Goal: Communication & Community: Ask a question

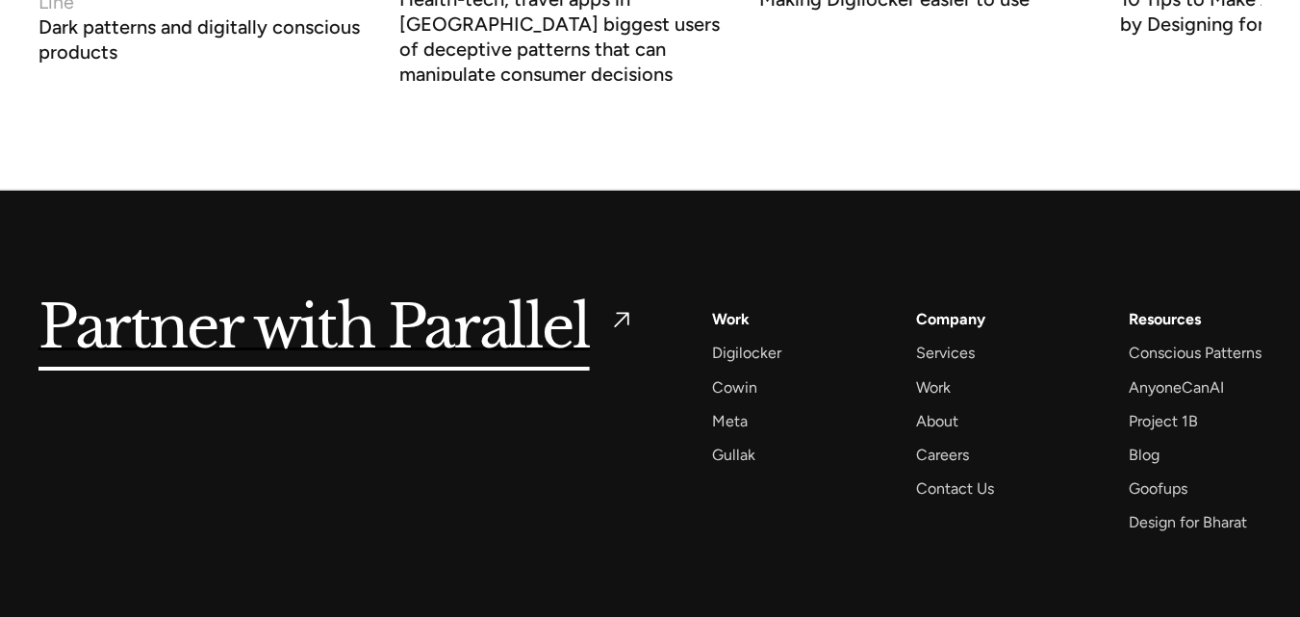
scroll to position [7449, 0]
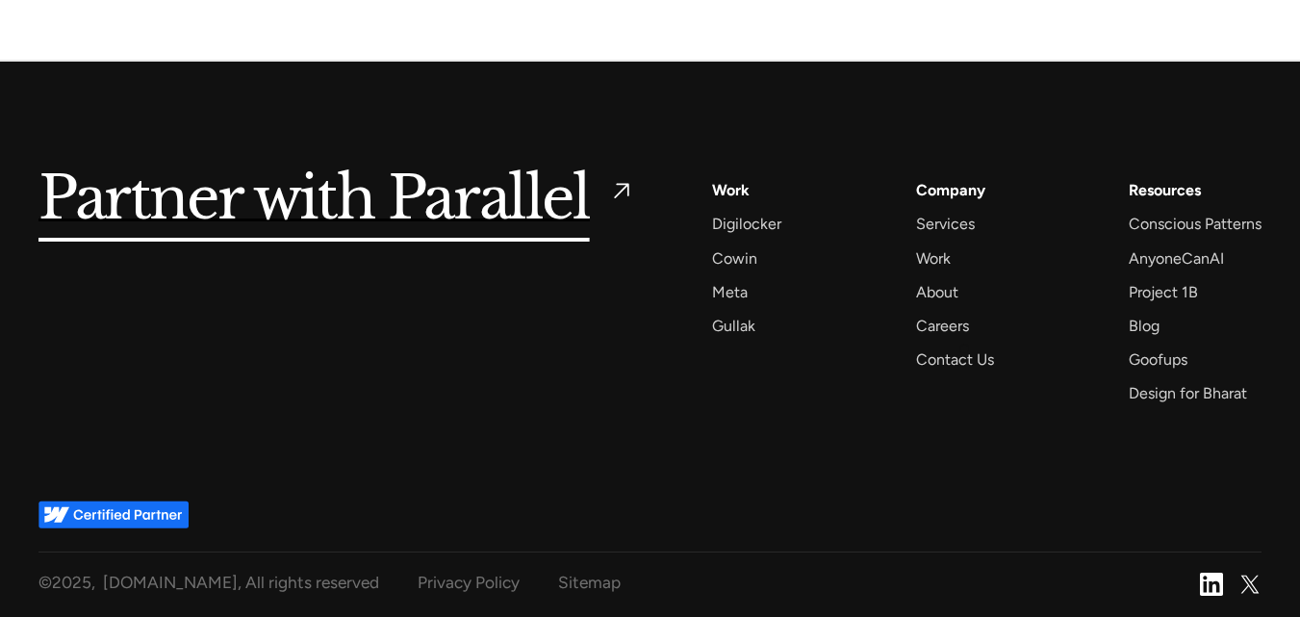
click at [962, 344] on div "Company Services Work About Careers Contact Us" at bounding box center [955, 274] width 78 height 195
click at [967, 356] on div "Contact Us" at bounding box center [955, 359] width 78 height 26
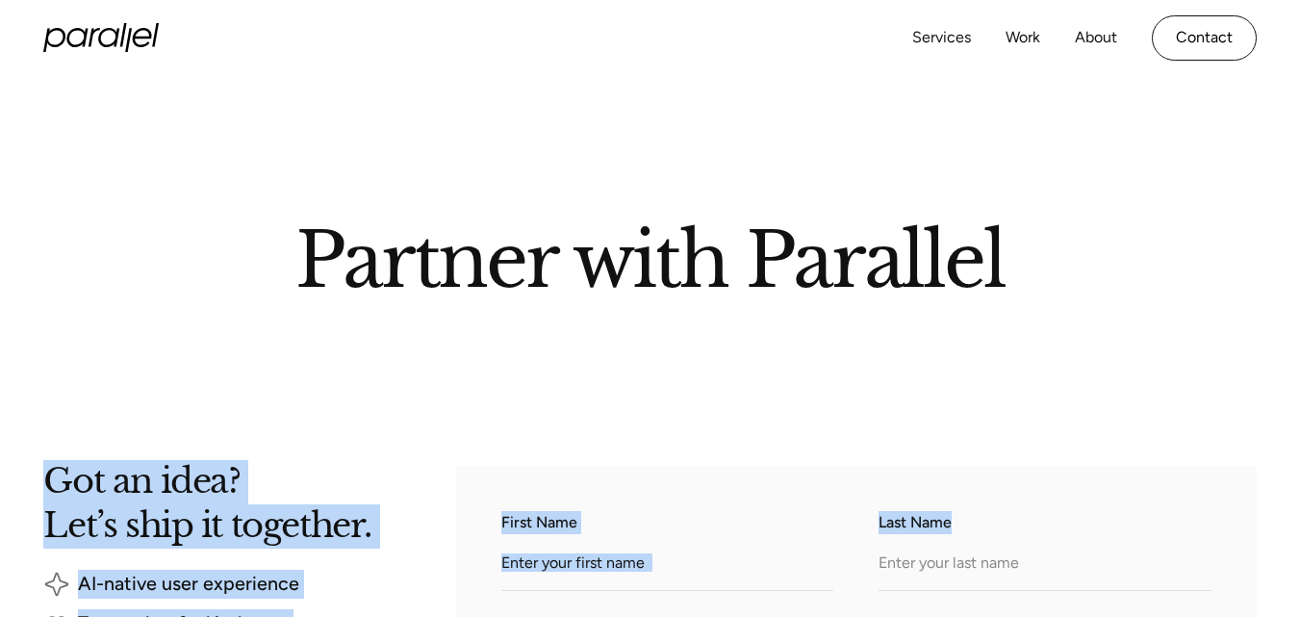
drag, startPoint x: 953, startPoint y: 469, endPoint x: 980, endPoint y: 444, distance: 36.8
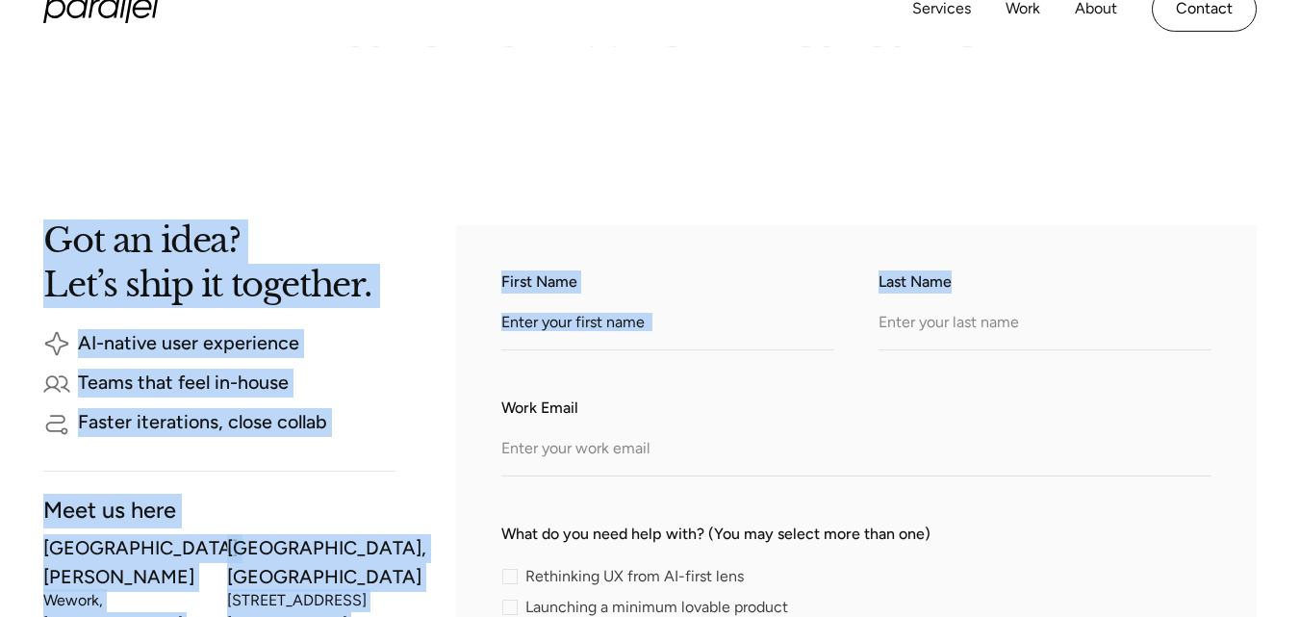
scroll to position [243, 0]
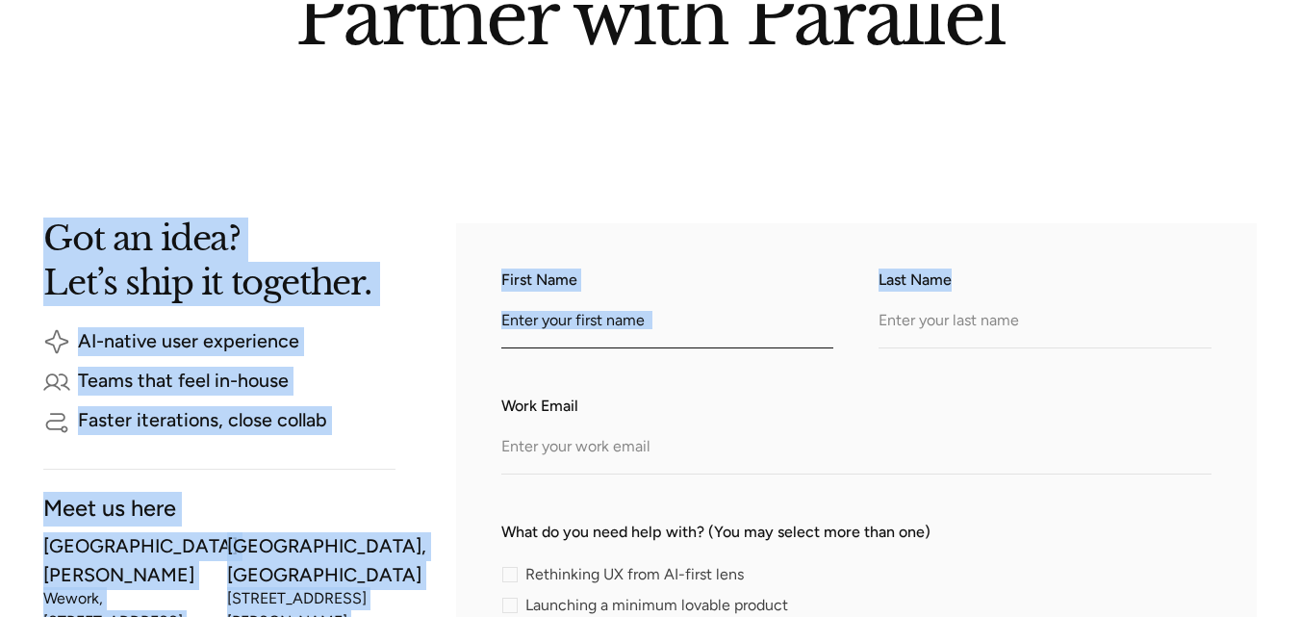
click at [610, 319] on input "First Name" at bounding box center [667, 321] width 332 height 53
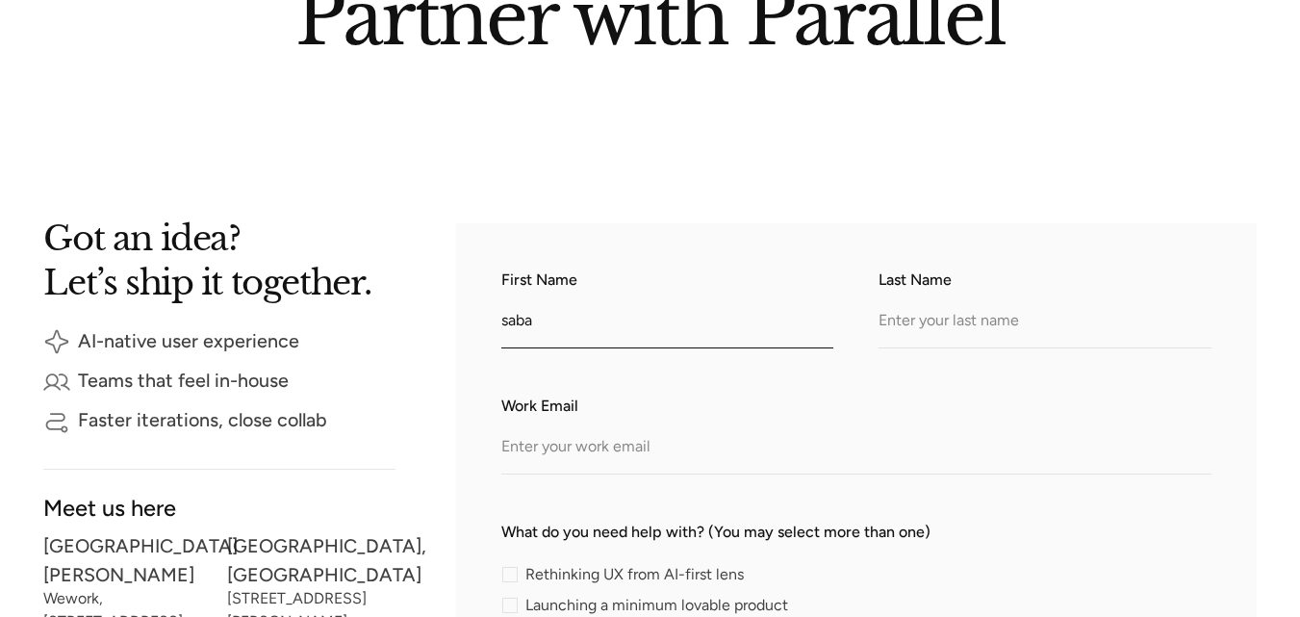
type input "saba"
click at [923, 328] on input "Last Name" at bounding box center [1045, 321] width 332 height 53
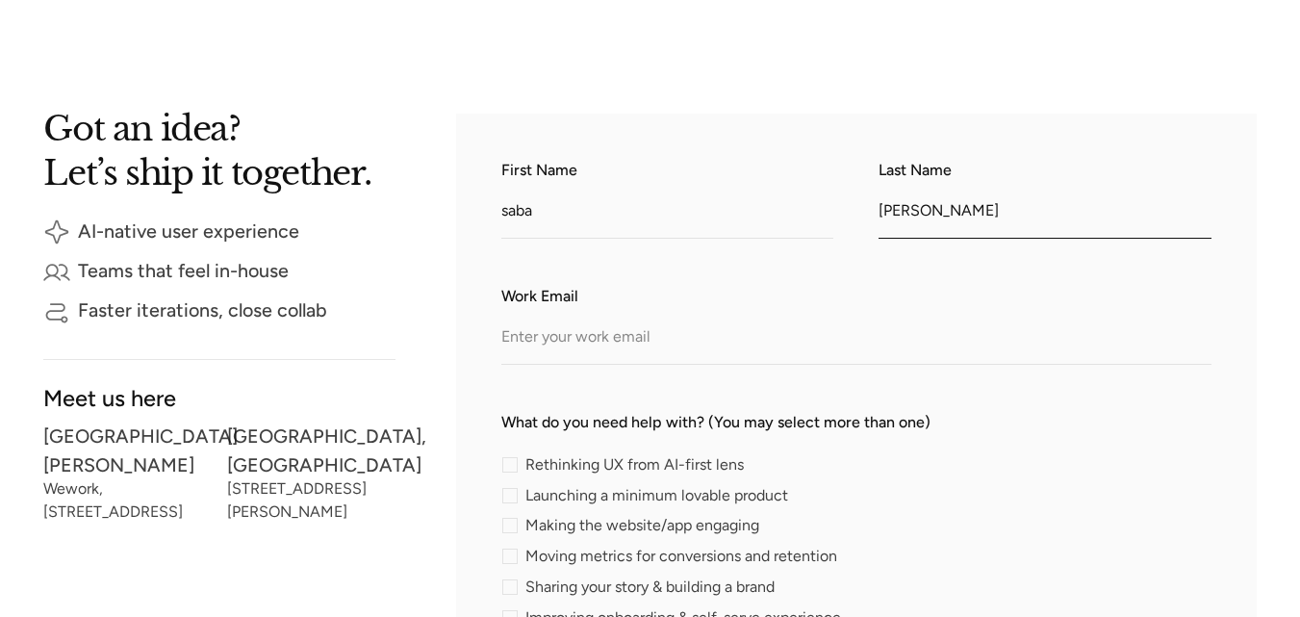
type input "rafiq"
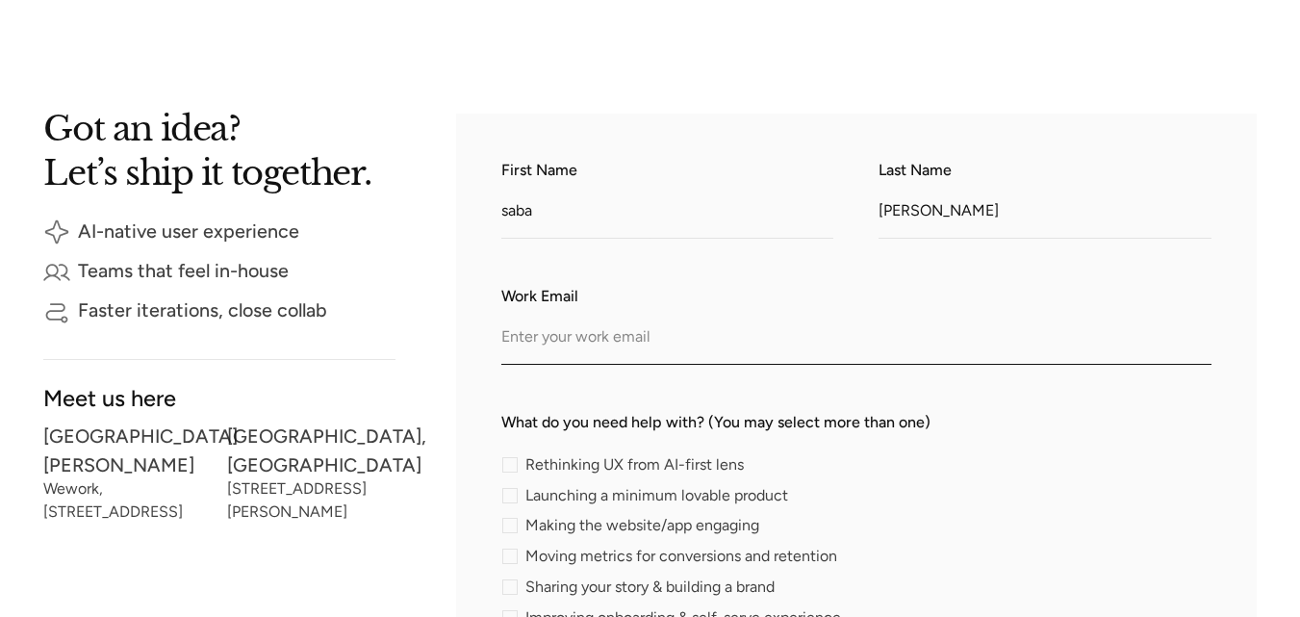
click at [640, 329] on input "Work Email" at bounding box center [856, 338] width 710 height 53
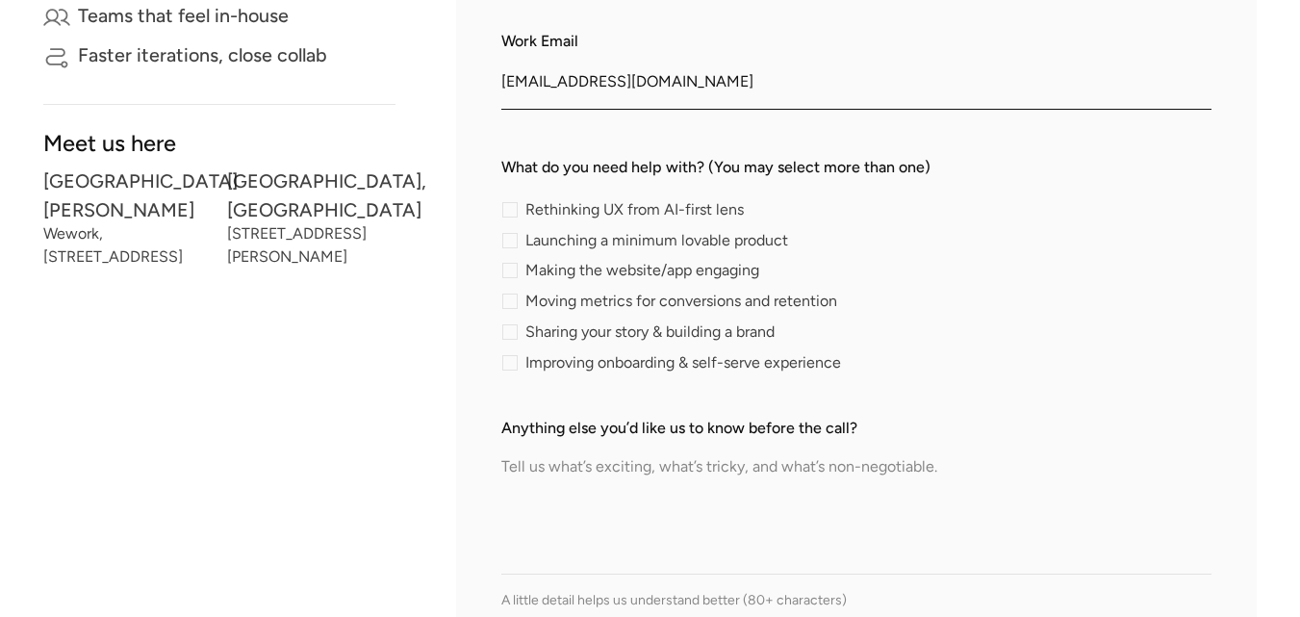
scroll to position [608, 0]
type input "saba.linkcresthub@gmail.com"
click at [519, 339] on label "Sharing your story & building a brand" at bounding box center [641, 330] width 281 height 15
click at [514, 338] on input "Sharing your story & building a brand" at bounding box center [507, 331] width 13 height 13
checkbox input "true"
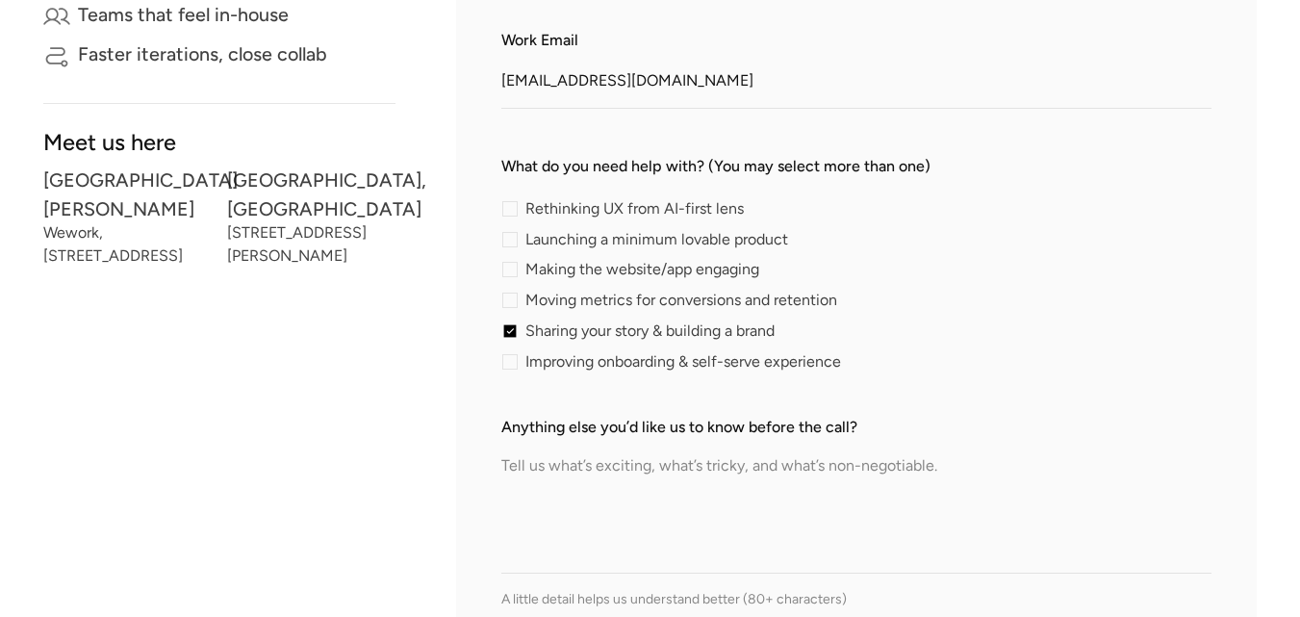
click at [521, 271] on label "Making the website/app engaging" at bounding box center [634, 269] width 266 height 15
click at [514, 271] on input "Making the website/app engaging" at bounding box center [507, 270] width 13 height 13
checkbox input "true"
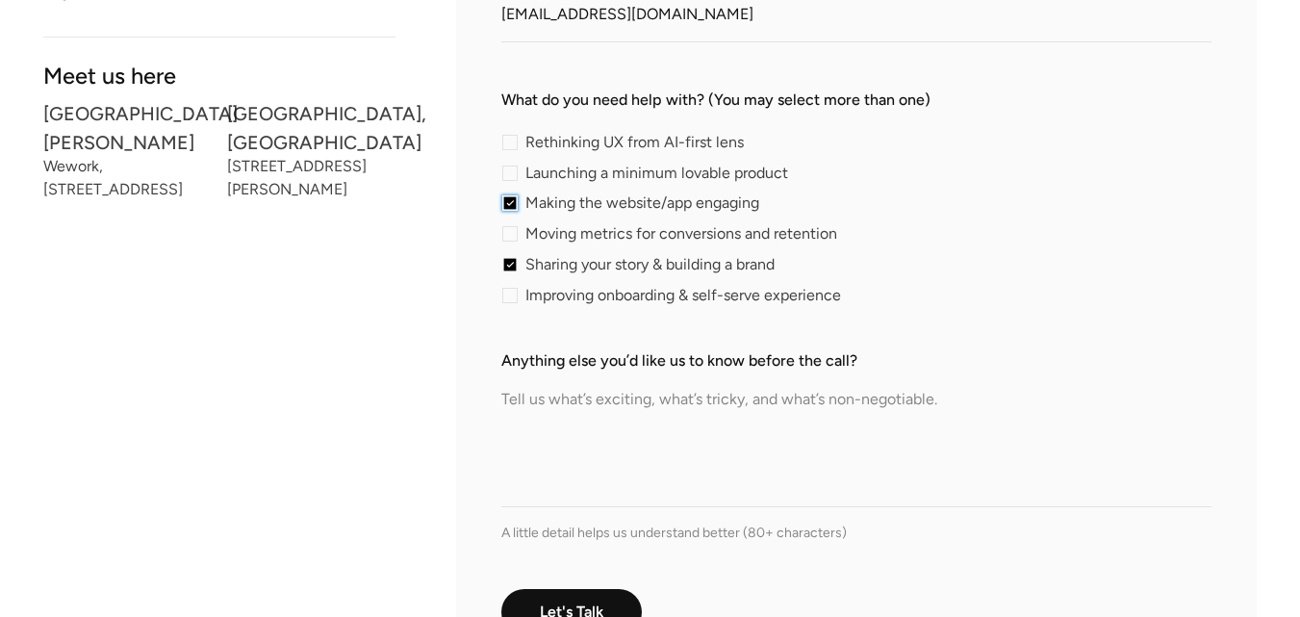
scroll to position [679, 0]
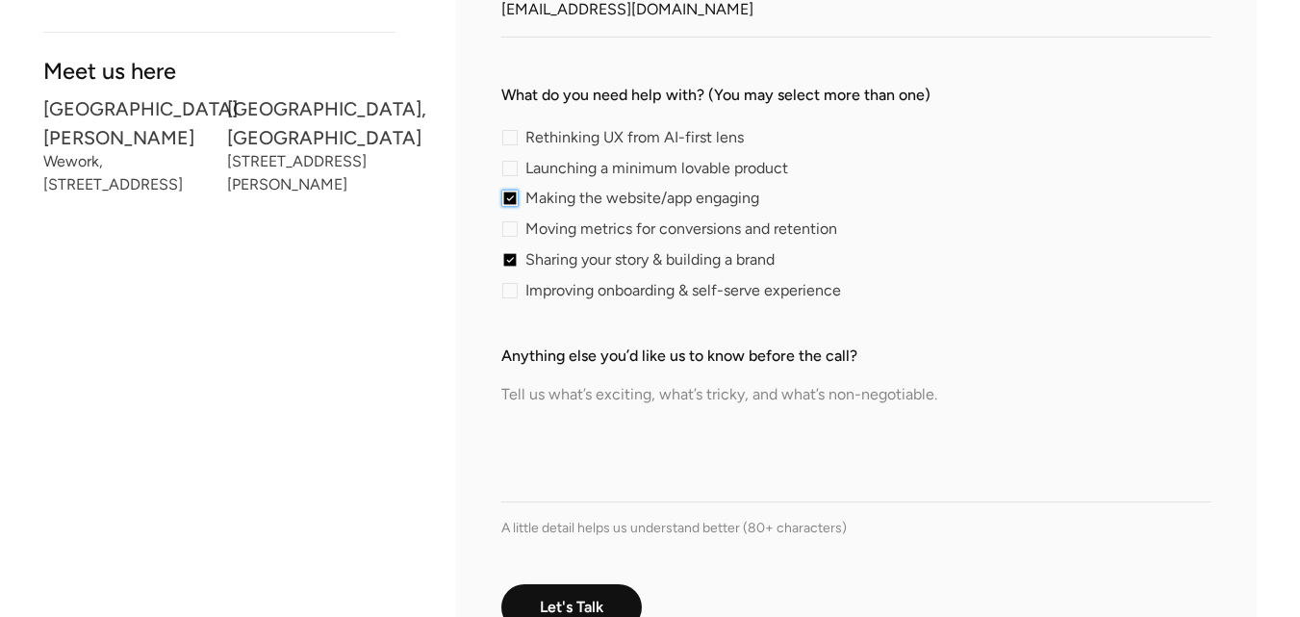
click at [614, 447] on textarea "Anything else you’d like us to know before the call?" at bounding box center [856, 435] width 710 height 135
paste textarea "Dear Sir, I hope you’re doing well. I am Saba, and I work as a guest post resel…"
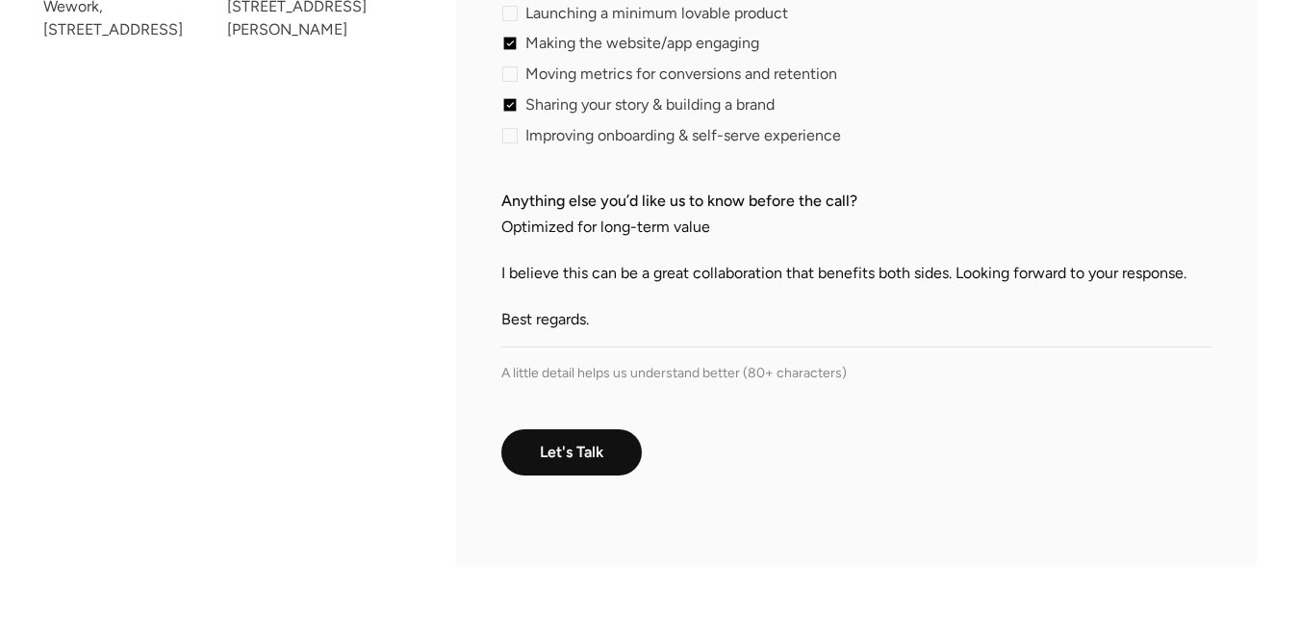
scroll to position [838, 0]
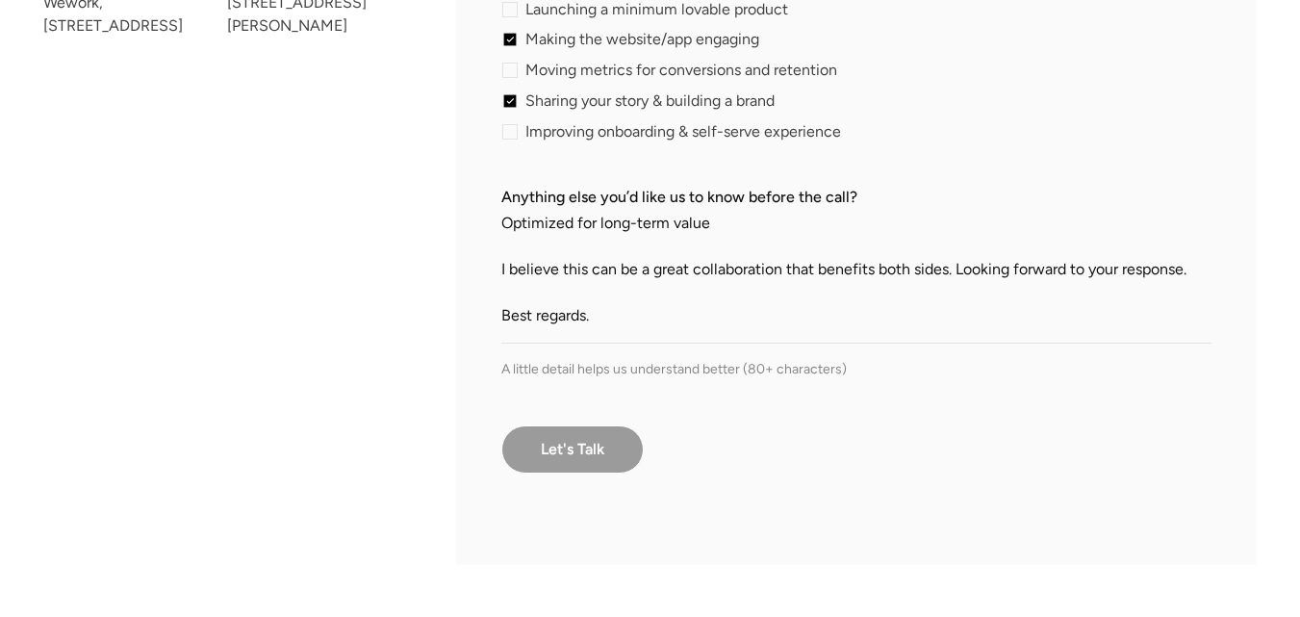
type textarea "Dear Sir, I hope you’re doing well. I am Saba, and I work as a guest post resel…"
click at [587, 456] on input "Let's Talk" at bounding box center [572, 449] width 142 height 48
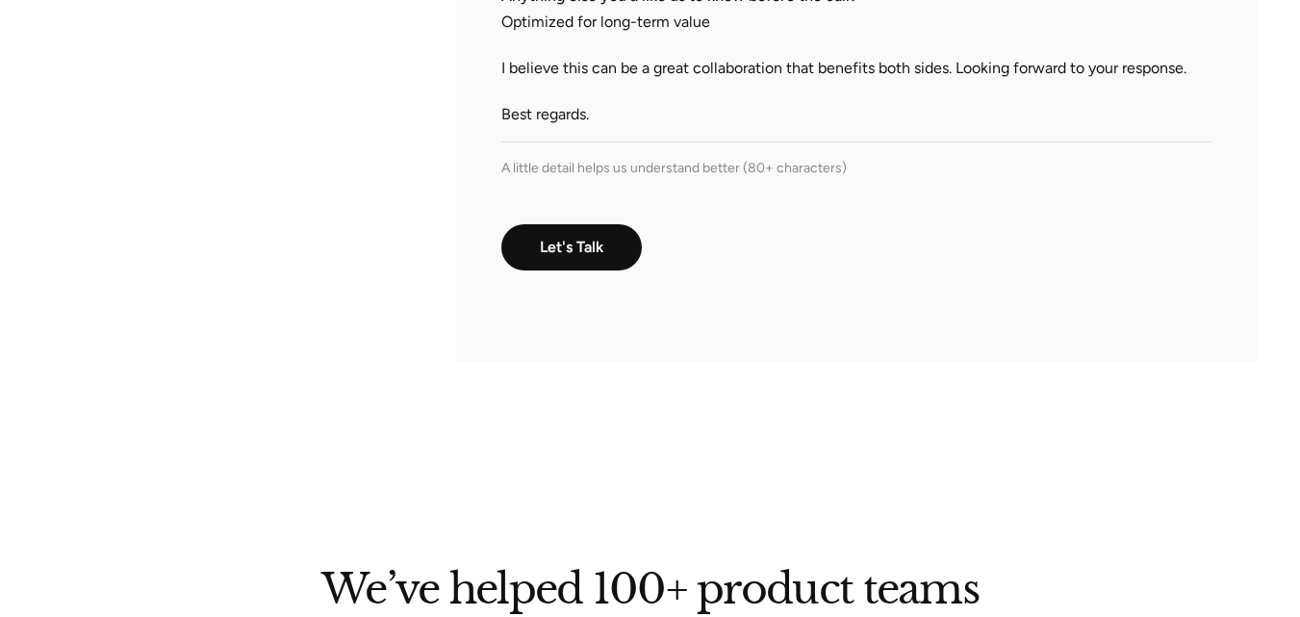
scroll to position [1040, 0]
click at [581, 240] on input "Let's Talk" at bounding box center [572, 247] width 142 height 48
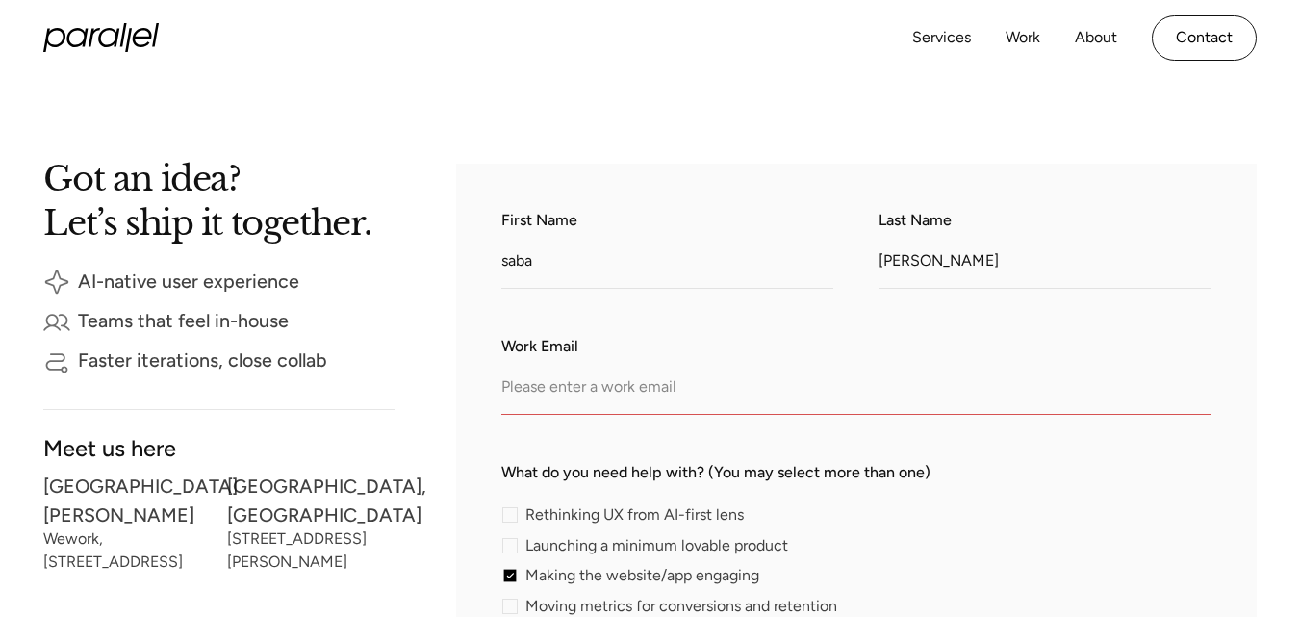
scroll to position [308, 0]
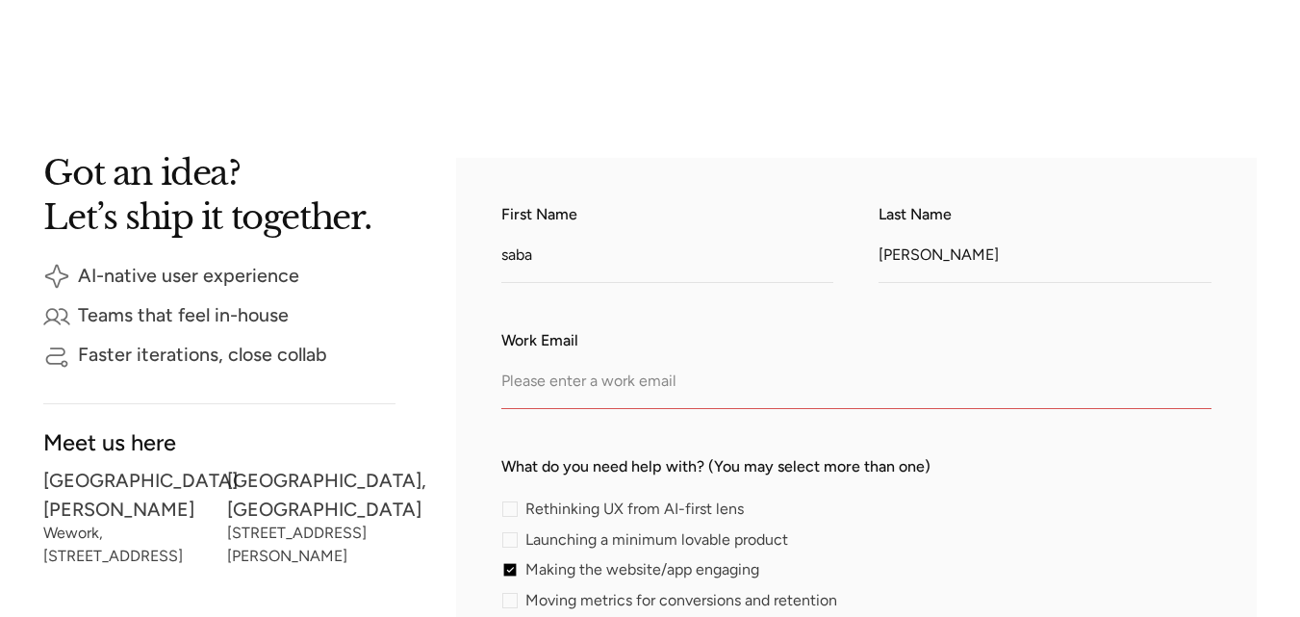
click at [615, 364] on input "Work Email" at bounding box center [856, 382] width 710 height 53
type input "saba.linkcresthub@gmail.com"
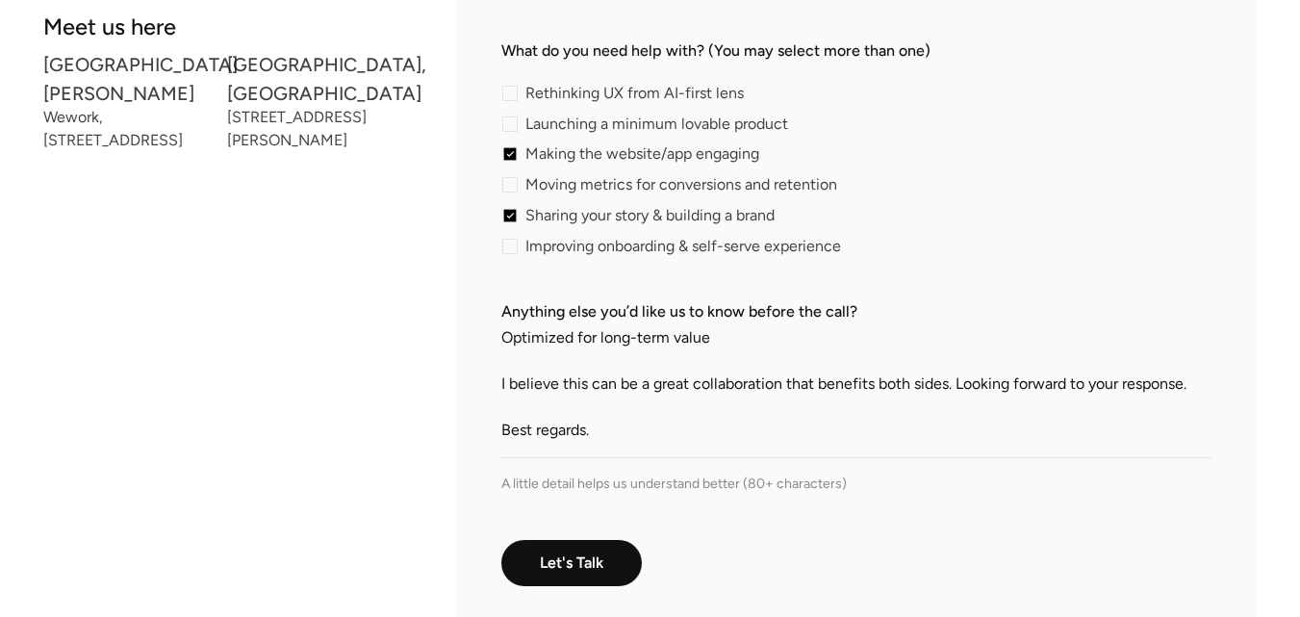
scroll to position [789, 0]
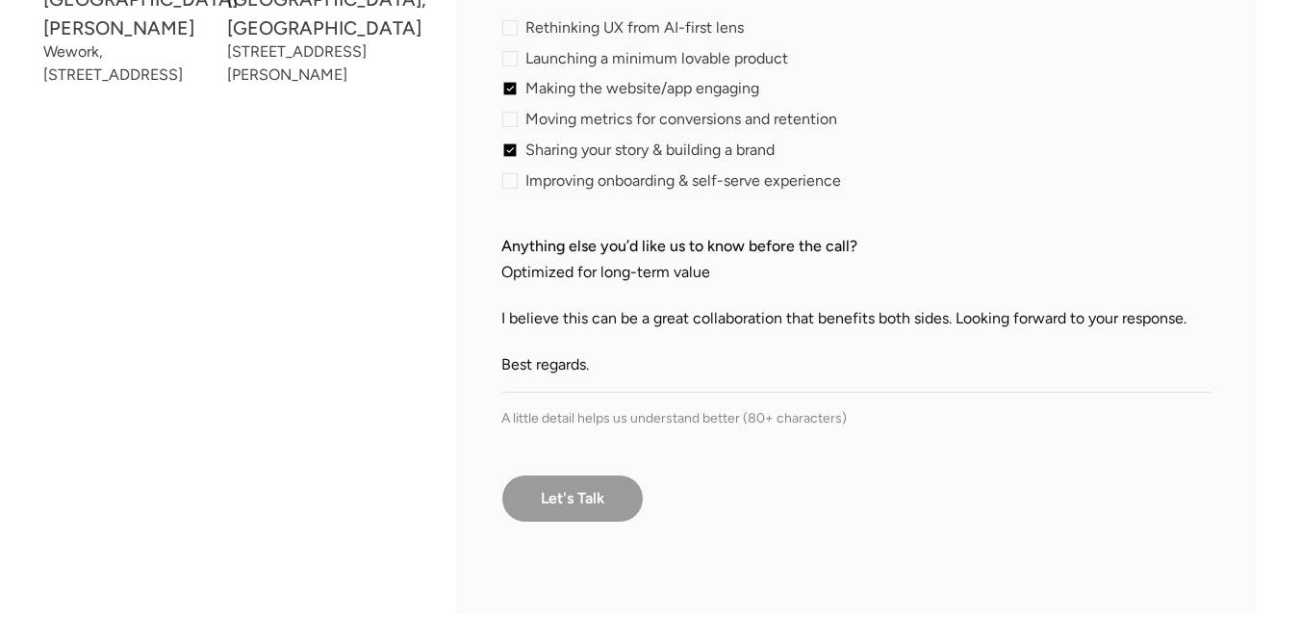
click at [597, 495] on input "Let's Talk" at bounding box center [572, 498] width 142 height 48
click at [843, 134] on div "Rethinking UX from AI-first lens Launching a minimum lovable product Making the…" at bounding box center [856, 104] width 710 height 168
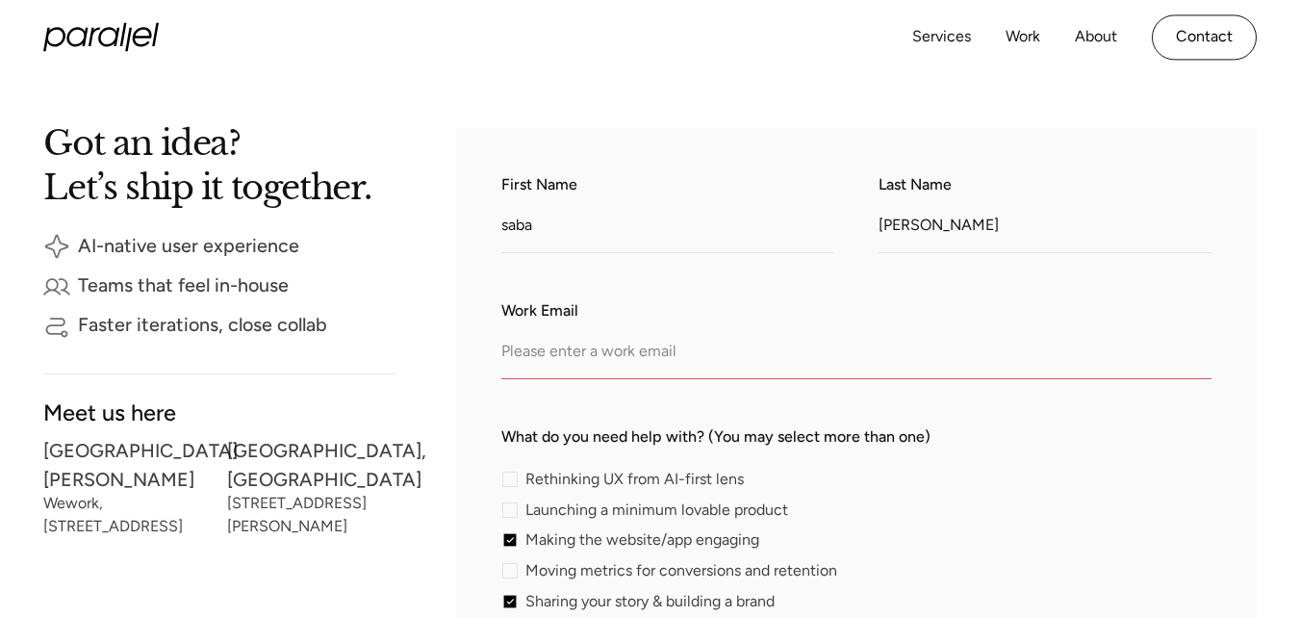
scroll to position [333, 0]
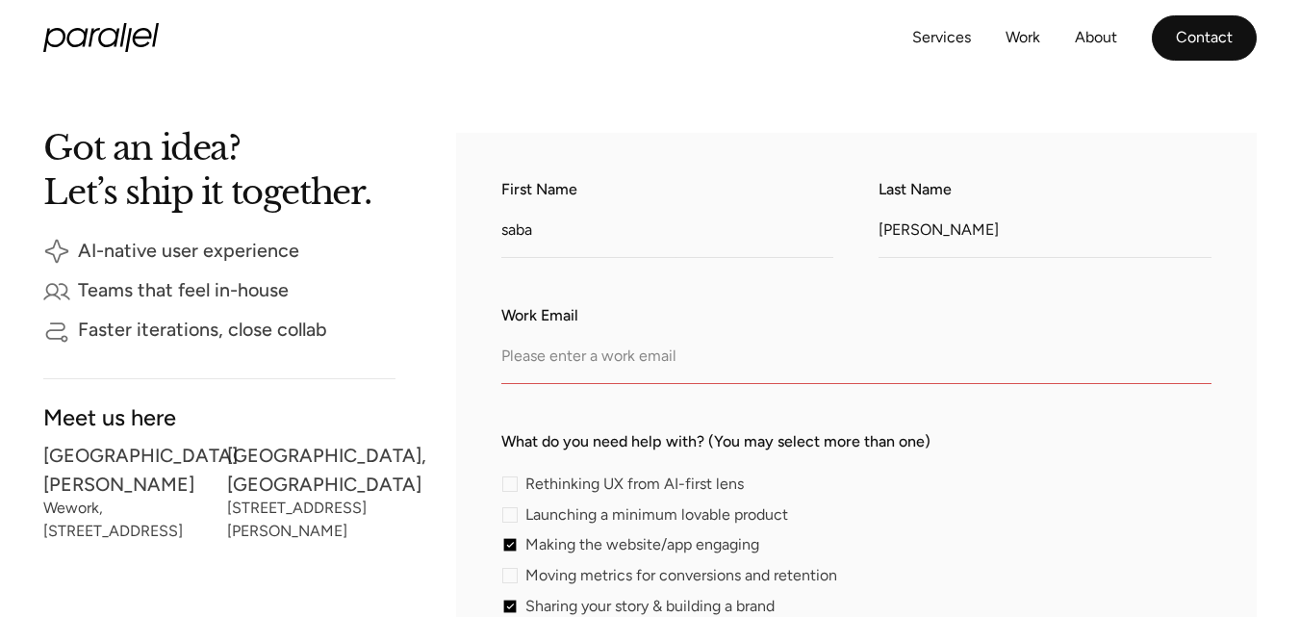
click at [1214, 56] on link "Contact" at bounding box center [1204, 37] width 105 height 45
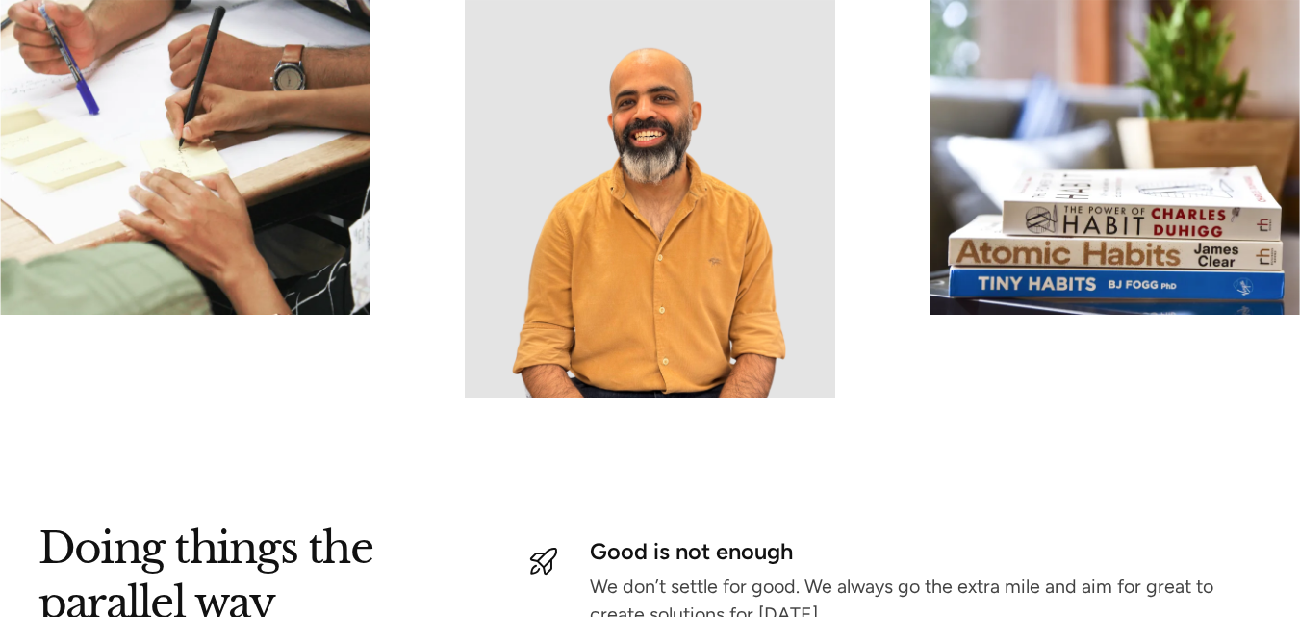
scroll to position [1984, 0]
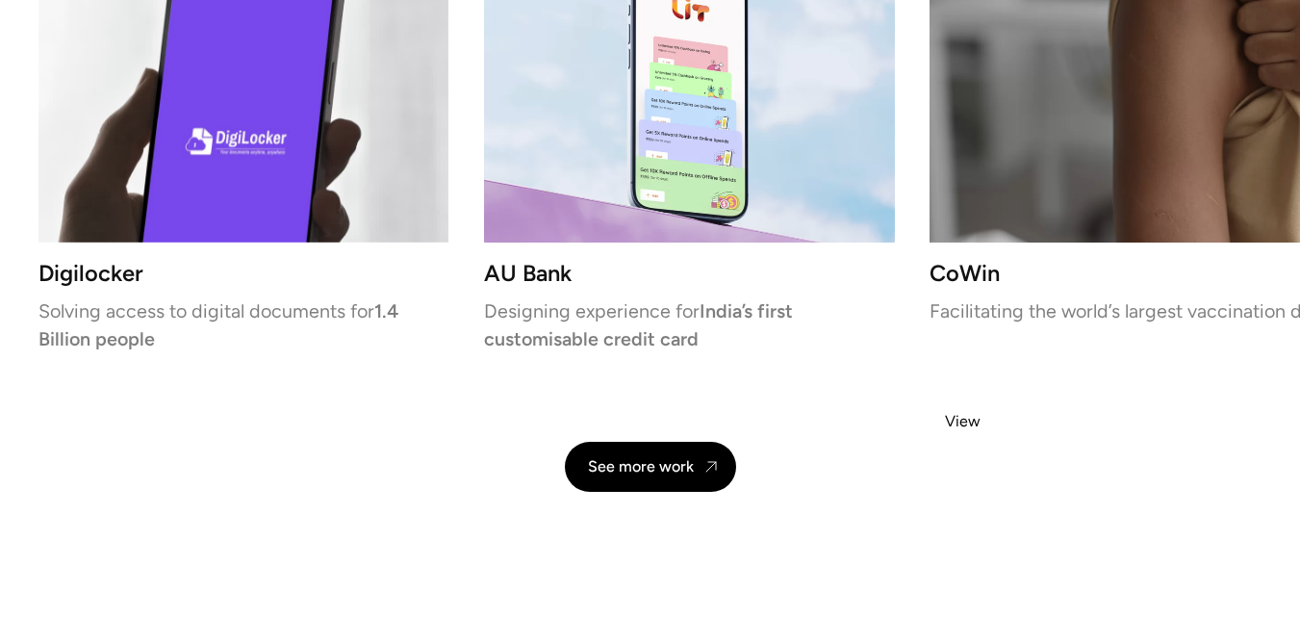
scroll to position [4726, 0]
